Goal: Information Seeking & Learning: Learn about a topic

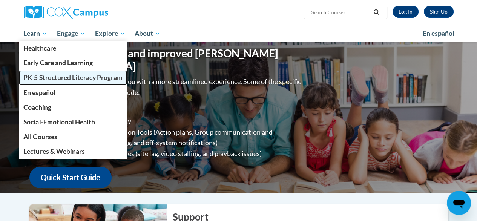
click at [43, 77] on span "PK-5 Structured Literacy Program" at bounding box center [72, 78] width 99 height 8
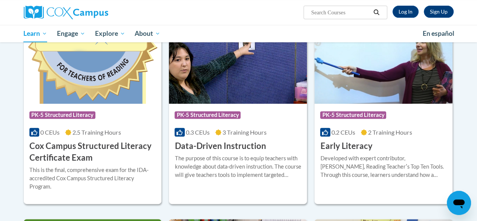
scroll to position [262, 0]
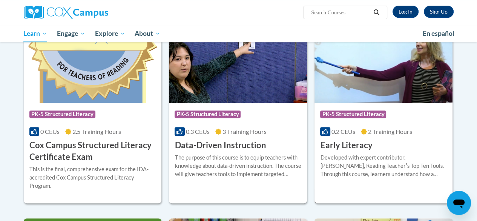
click at [362, 79] on img at bounding box center [384, 64] width 138 height 77
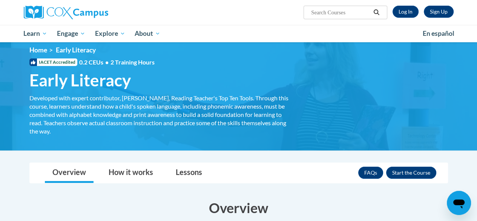
scroll to position [8, 0]
